Goal: Transaction & Acquisition: Download file/media

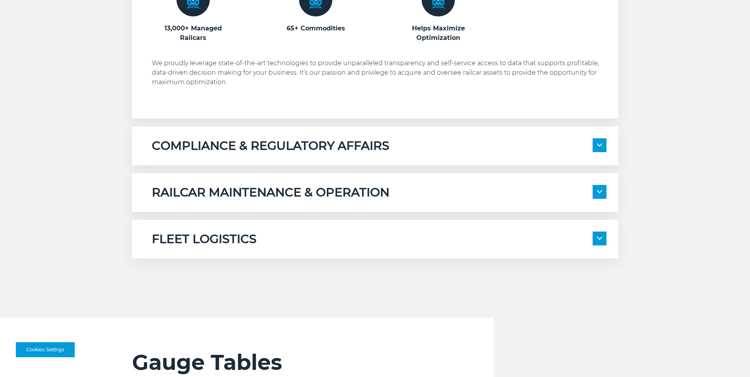
scroll to position [791, 0]
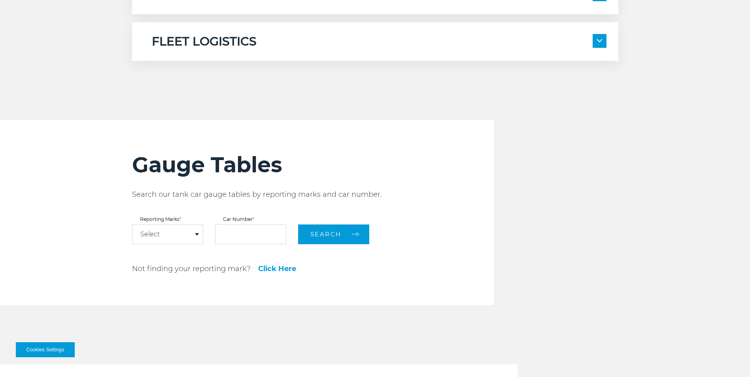
click at [178, 230] on div "Select" at bounding box center [167, 234] width 70 height 19
drag, startPoint x: 179, startPoint y: 231, endPoint x: 191, endPoint y: 232, distance: 11.6
click at [179, 231] on div "Select" at bounding box center [167, 234] width 70 height 19
click at [177, 235] on div "Select" at bounding box center [167, 234] width 70 height 19
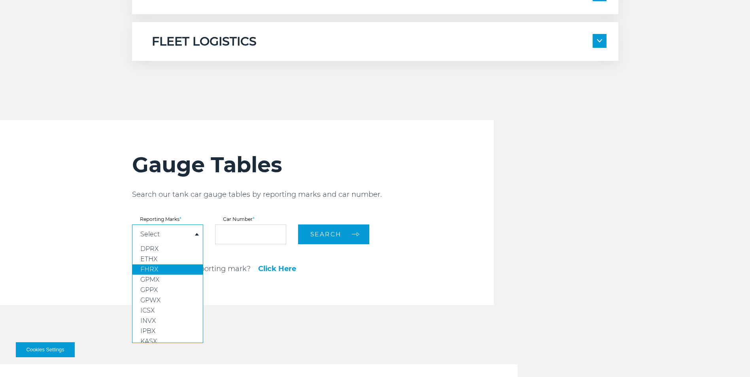
scroll to position [59, 0]
click at [104, 278] on div "Gauge Tables Search our tank car gauge tables by reporting marks and car number…" at bounding box center [375, 212] width 750 height 185
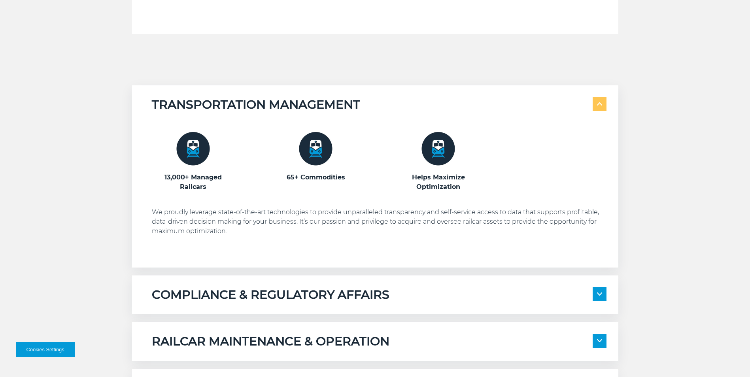
scroll to position [642, 0]
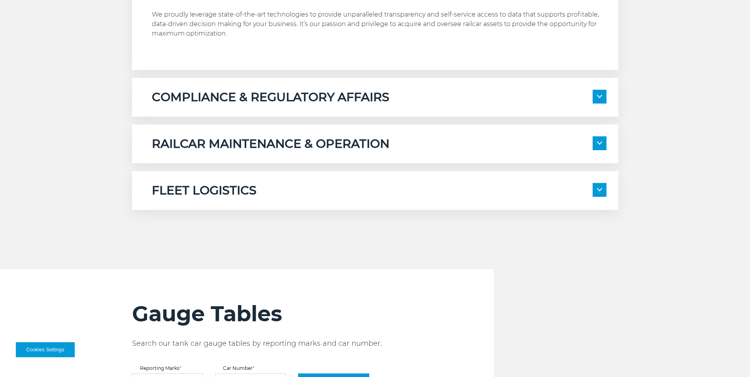
click at [530, 325] on div "Gauge Tables Search our tank car gauge tables by reporting marks and car number…" at bounding box center [375, 361] width 498 height 185
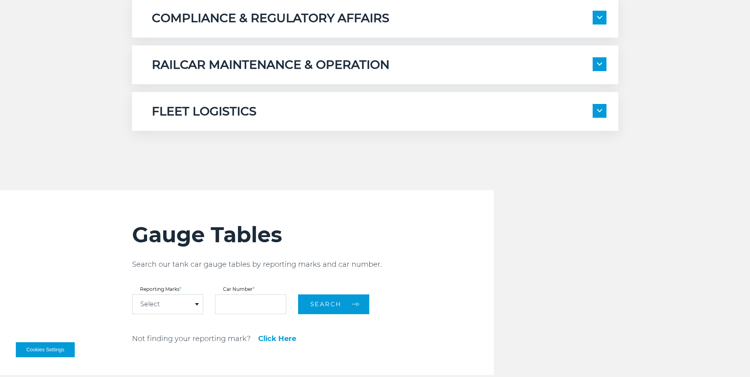
scroll to position [800, 0]
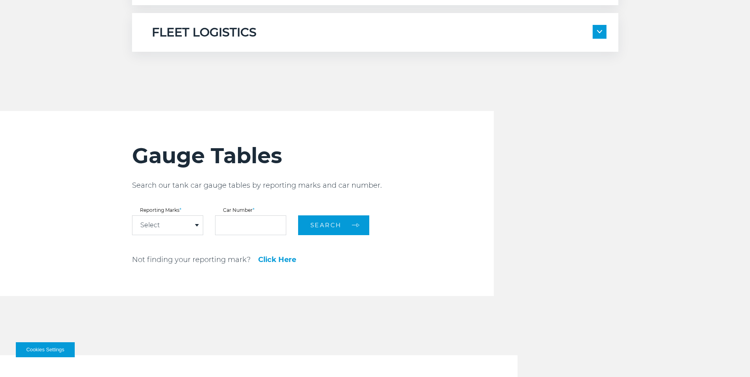
click at [166, 220] on div "Select" at bounding box center [167, 225] width 70 height 19
click at [169, 221] on div "Select" at bounding box center [167, 225] width 70 height 19
click at [171, 222] on div "Select" at bounding box center [167, 225] width 70 height 19
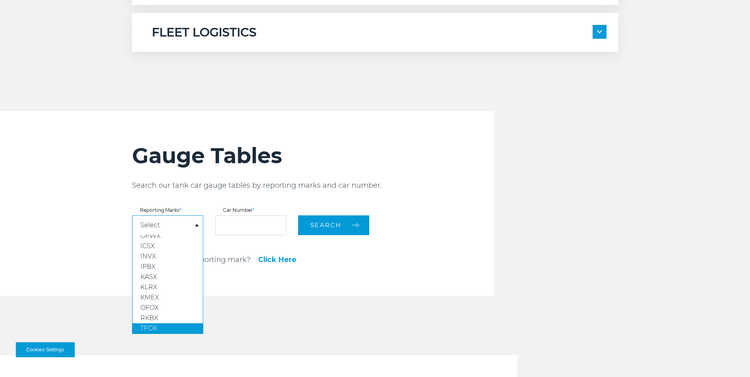
click at [173, 324] on link "TFOX" at bounding box center [167, 328] width 70 height 10
select select "****"
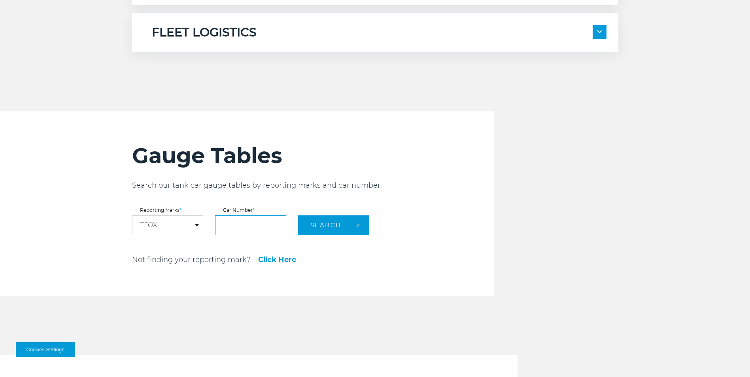
click at [236, 226] on input "text" at bounding box center [250, 225] width 71 height 20
type input "*"
click at [164, 222] on div "TFOX" at bounding box center [167, 225] width 70 height 19
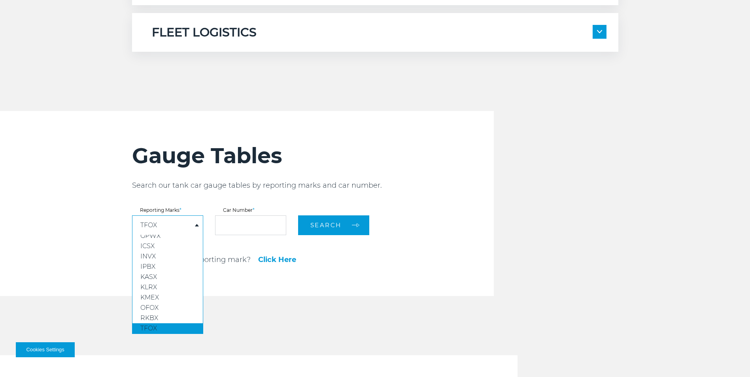
scroll to position [0, 0]
click at [167, 298] on link "ICSX" at bounding box center [167, 302] width 70 height 10
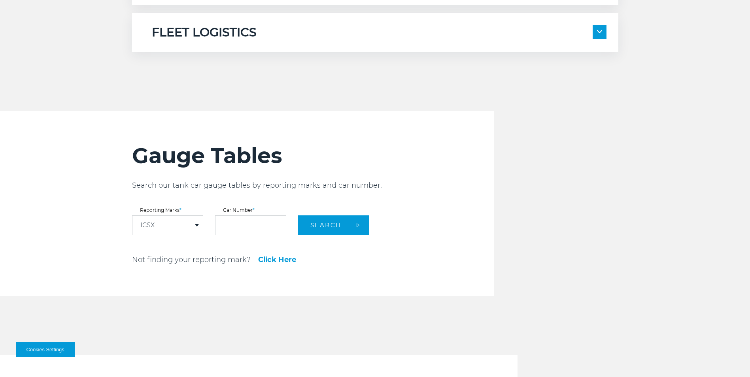
click at [154, 234] on div "ICSX" at bounding box center [167, 225] width 70 height 19
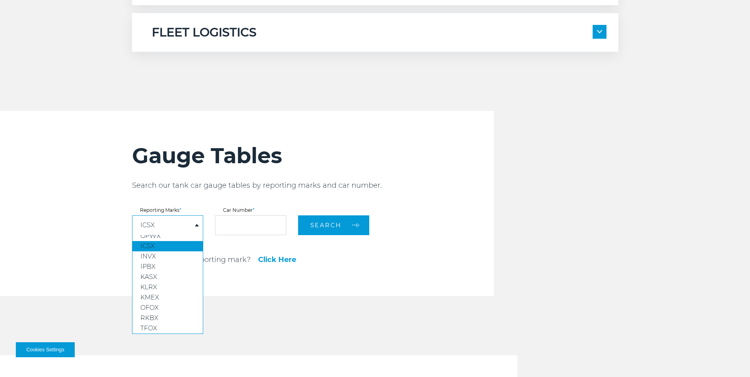
click at [166, 232] on div "ICSX" at bounding box center [167, 225] width 70 height 19
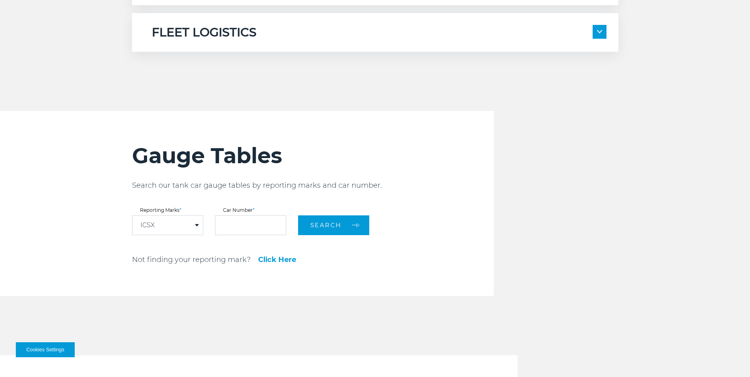
click at [183, 231] on div "ICSX" at bounding box center [167, 225] width 70 height 19
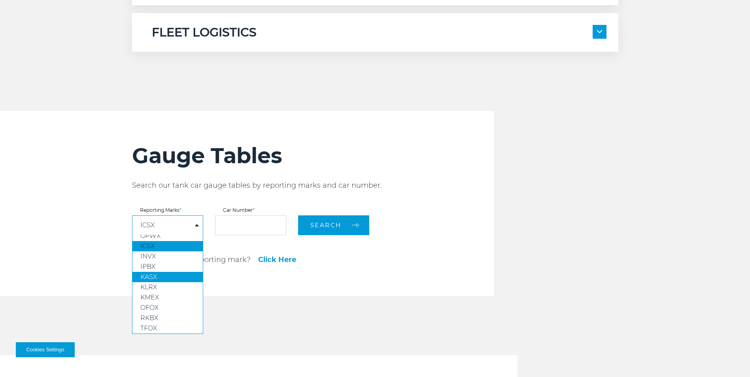
click at [162, 282] on link "KASX" at bounding box center [167, 277] width 70 height 10
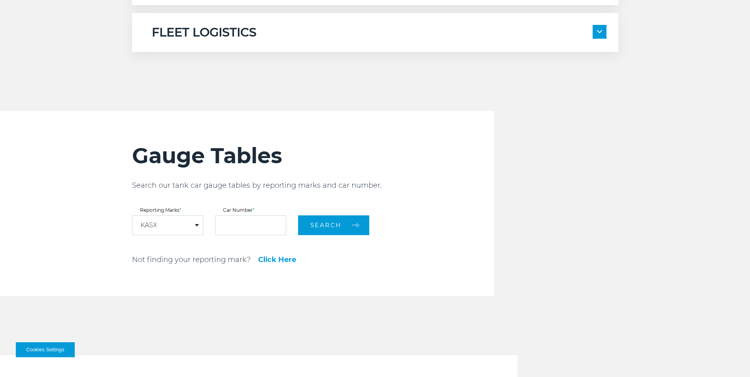
click at [183, 224] on div "KASX" at bounding box center [167, 225] width 70 height 19
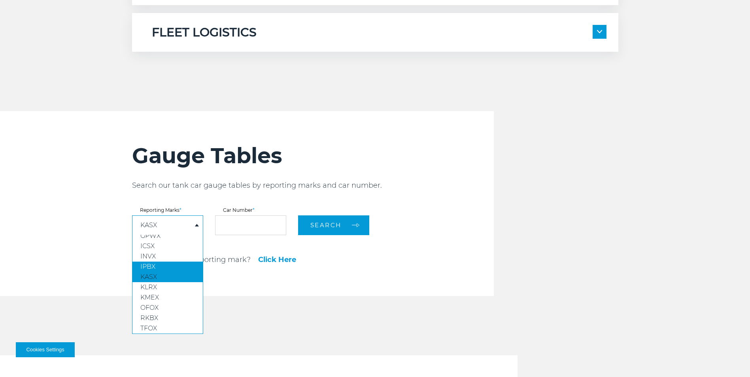
click at [168, 283] on link "KLRX" at bounding box center [167, 287] width 70 height 10
select select "****"
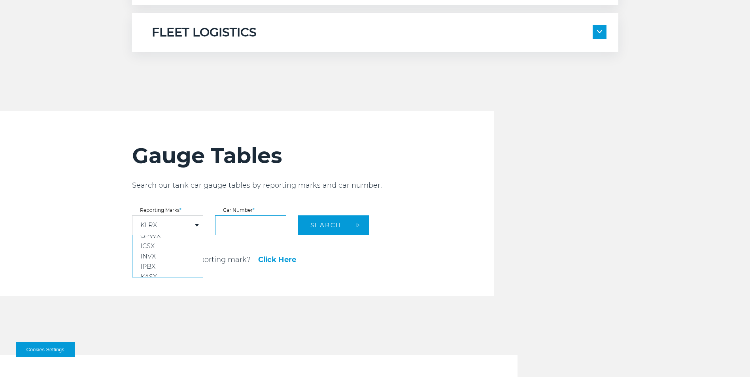
click at [247, 227] on input "text" at bounding box center [250, 225] width 71 height 20
click at [298, 215] on button "Search" at bounding box center [333, 225] width 71 height 20
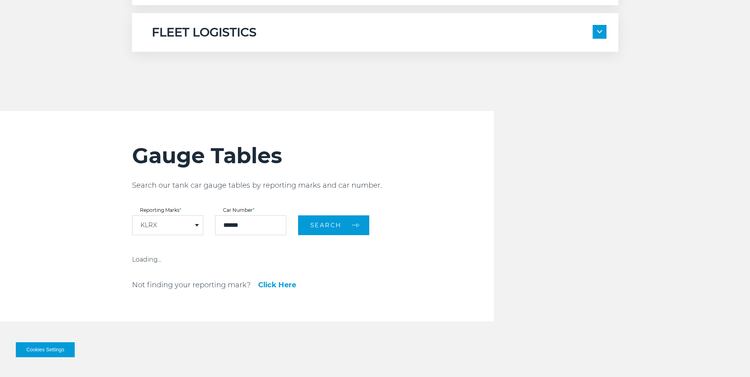
click at [78, 201] on div "Gauge Tables Search our tank car gauge tables by reporting marks and car number…" at bounding box center [375, 216] width 750 height 210
drag, startPoint x: 259, startPoint y: 225, endPoint x: 209, endPoint y: 217, distance: 50.3
click at [208, 221] on form "Reporting Marks * KLRX DPRX ETHX FHRX GPMX GPPX GPWX ICSX INVX IPBX KASX KLRX K…" at bounding box center [313, 221] width 362 height 27
type input "******"
click at [298, 215] on button "Search" at bounding box center [333, 225] width 71 height 20
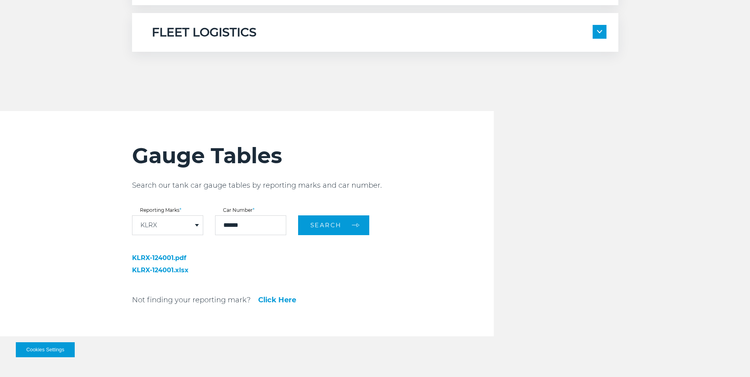
click at [180, 268] on link "KLRX-124001.xlsx" at bounding box center [187, 270] width 111 height 6
drag, startPoint x: 178, startPoint y: 273, endPoint x: 339, endPoint y: 268, distance: 161.0
click at [339, 268] on div "Gauge Tables Search our tank car gauge tables by reporting marks and car number…" at bounding box center [313, 223] width 362 height 225
